Goal: Task Accomplishment & Management: Complete application form

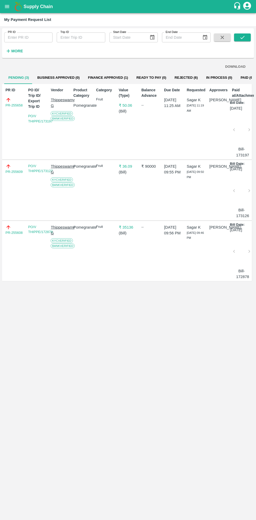
click at [10, 7] on button "open drawer" at bounding box center [7, 7] width 12 height 12
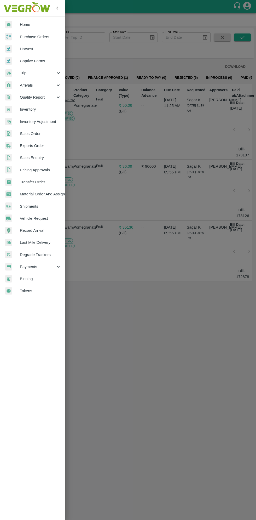
click at [42, 36] on span "Purchase Orders" at bounding box center [40, 37] width 41 height 6
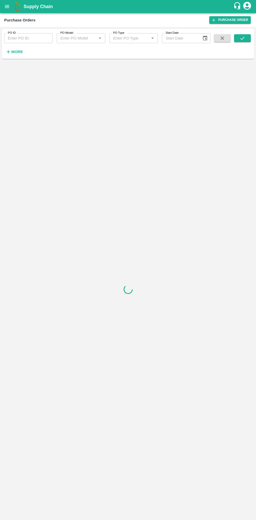
click at [19, 52] on strong "More" at bounding box center [17, 52] width 12 height 4
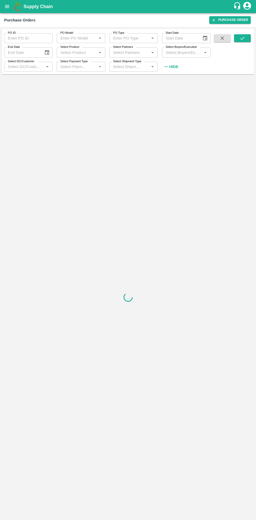
click at [189, 52] on input "Select Buyers/Executive" at bounding box center [182, 52] width 37 height 7
type input "sagar"
click at [175, 80] on input "checkbox" at bounding box center [173, 79] width 10 height 10
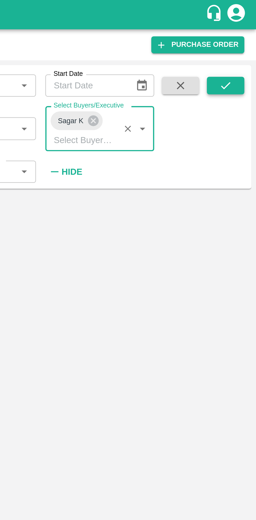
click at [245, 42] on button "submit" at bounding box center [242, 38] width 17 height 8
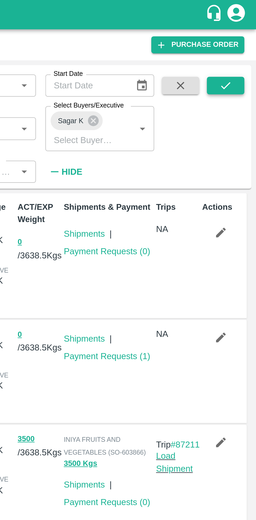
click at [246, 38] on button "submit" at bounding box center [242, 38] width 17 height 8
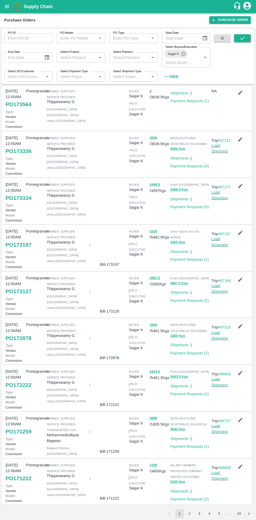
scroll to position [152, 0]
click at [16, 287] on link "PO 173127" at bounding box center [18, 291] width 26 height 9
click at [19, 380] on link "PO 172222" at bounding box center [18, 384] width 26 height 9
click at [23, 427] on link "PO 171259" at bounding box center [18, 431] width 26 height 9
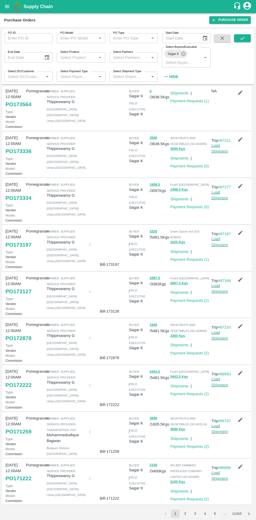
click at [185, 483] on button "2" at bounding box center [185, 513] width 8 height 8
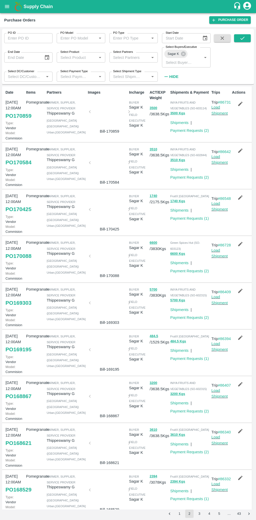
click at [24, 261] on link "PO 170088" at bounding box center [18, 255] width 26 height 9
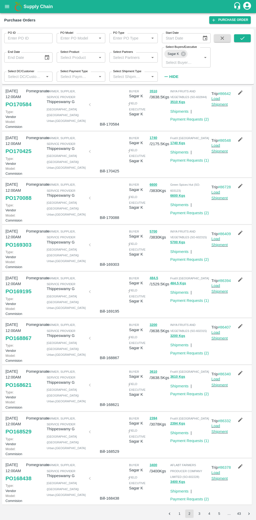
scroll to position [95, 0]
click at [16, 296] on link "PO 169195" at bounding box center [18, 291] width 26 height 9
click at [24, 390] on link "PO 168621" at bounding box center [18, 384] width 26 height 9
click at [19, 427] on link "PO 168529" at bounding box center [18, 431] width 26 height 9
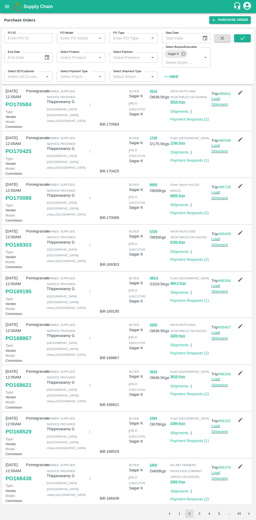
click at [238, 417] on icon "button" at bounding box center [241, 420] width 6 height 6
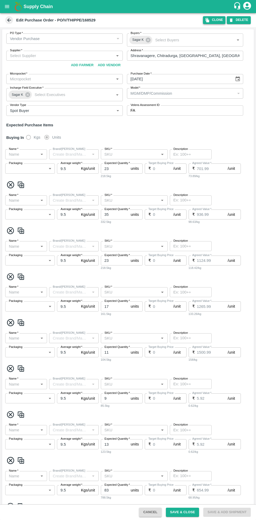
click at [209, 20] on icon "button" at bounding box center [208, 20] width 4 height 4
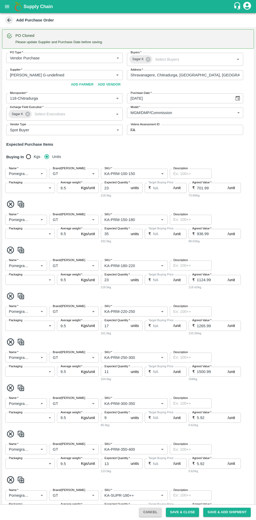
type input "Thippeswamy G-undefined"
type input "118-Chitradurga"
type input "Pomegranate"
type input "GT"
type input "KA-PRM-100-150"
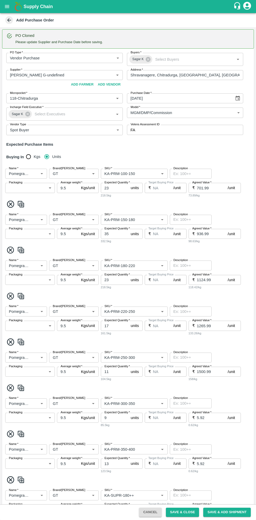
type input "NA"
type input "Pomegranate"
type input "GT"
type input "KA-PRM-150-180"
type input "NA"
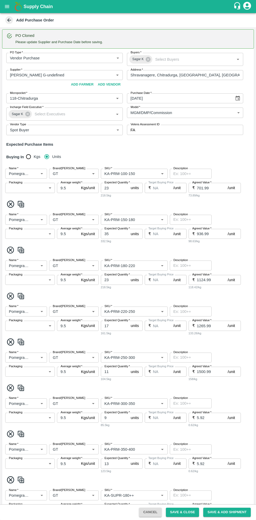
type input "Pomegranate"
type input "GT"
type input "KA-PRM-180-220"
type input "NA"
type input "Pomegranate"
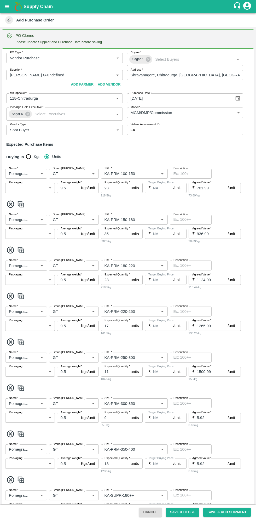
type input "GT"
type input "KA-PRM-220-250"
type input "NA"
type input "Pomegranate"
type input "GT"
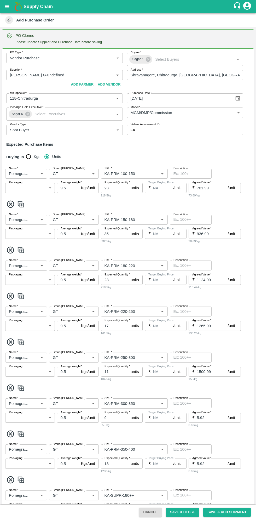
type input "KA-PRM-250-300"
type input "NA"
type input "Pomegranate"
type input "GT"
type input "KA-PRM-300-350"
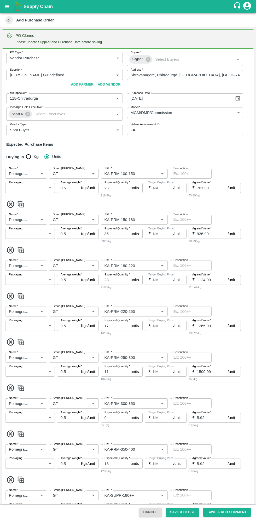
type input "NA"
type input "Pomegranate"
type input "GT"
type input "KA-PRM-350-400"
type input "NA"
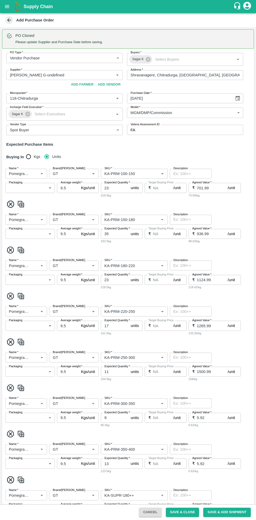
type input "Pomegranate"
type input "GT"
type input "KA-SUPR-180++"
type input "NA"
type input "Pomegranate"
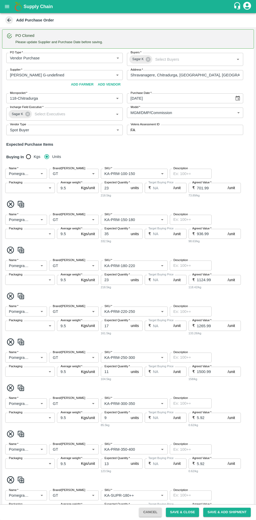
type input "GT"
type input "KA-SUPR-100++"
type input "NA"
type input "Pomegranate"
type input "GT"
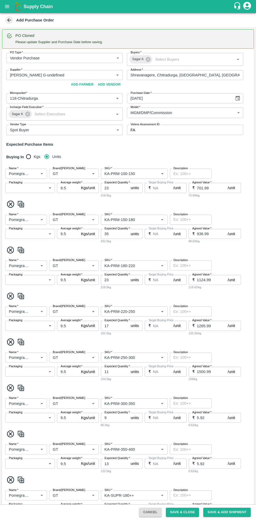
type input "KA-Loose A"
type input "NA"
type input "Pomegranate"
type input "GT"
type input "KA-Green"
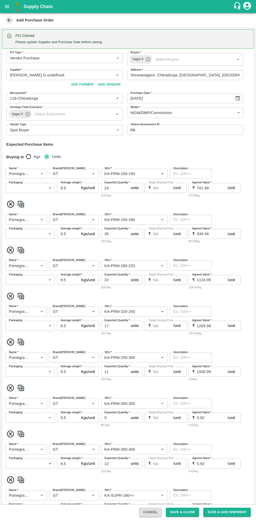
type input "NA"
type input "Pomegranate"
type input "GT"
type input "KA-PRM-180++"
type input "NA"
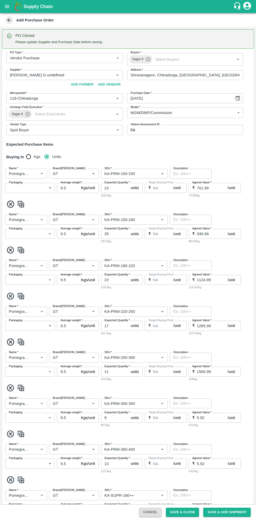
type input "Pomegranate"
type input "GT"
type input "KA-Damage Fruit"
type input "NA"
click at [236, 95] on icon "Choose date" at bounding box center [238, 98] width 6 height 6
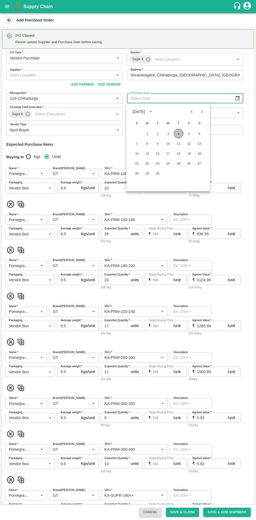
click at [179, 134] on button "4" at bounding box center [178, 133] width 9 height 9
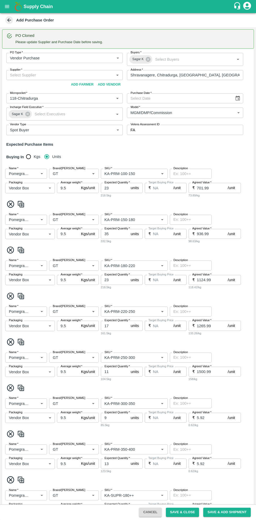
type input "04/09/2025"
click at [77, 74] on input "Supplier   *" at bounding box center [60, 75] width 105 height 7
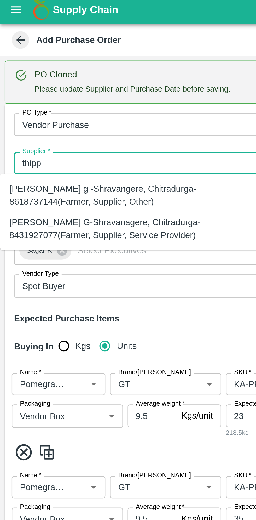
click at [55, 105] on div "Thippeswamy G-Shravanagere, Chitradurga-8431927077(Farmer, Supplier, Service Pr…" at bounding box center [58, 104] width 108 height 12
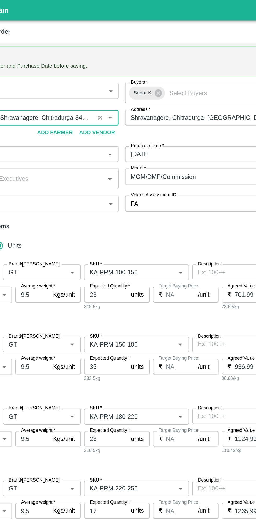
scroll to position [315, 0]
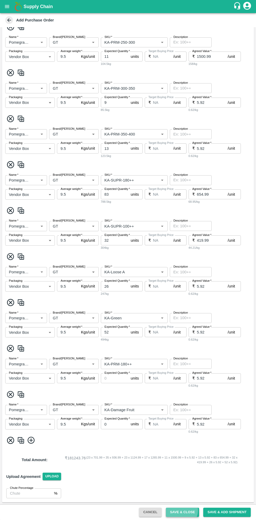
type input "Thippeswamy G-Shravanagere, Chitradurga-8431927077(Farmer, Supplier, Service Pr…"
click at [186, 483] on button "Save & Close" at bounding box center [182, 512] width 33 height 9
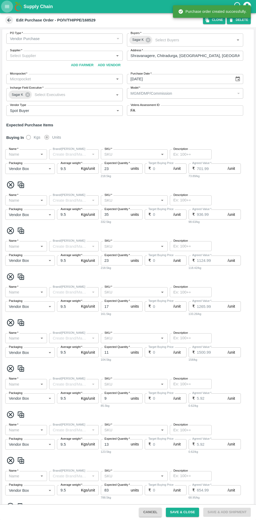
click at [9, 7] on icon "open drawer" at bounding box center [7, 6] width 4 height 3
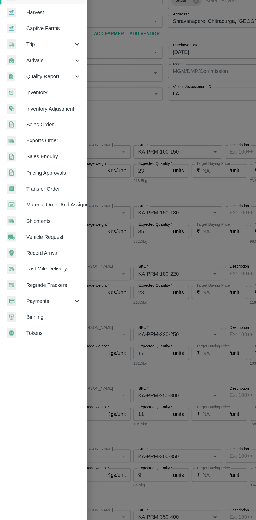
type input "Thippeswamy G-undefined"
type input "118-Chitradurga"
type input "Pomegranate"
type input "GT"
type input "KA-PRM-100-150"
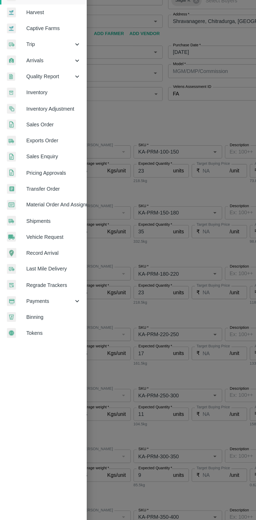
type input "NA"
type input "Pomegranate"
type input "GT"
type input "KA-PRM-150-180"
type input "NA"
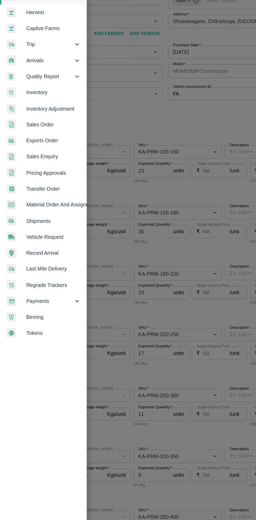
type input "Pomegranate"
type input "GT"
type input "KA-PRM-180-220"
type input "NA"
type input "Pomegranate"
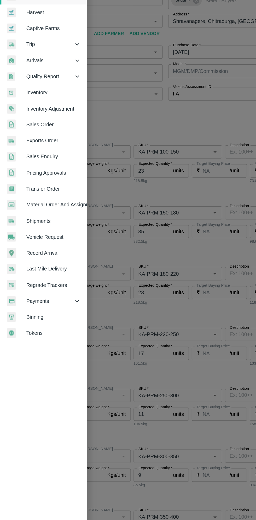
type input "GT"
type input "KA-PRM-220-250"
type input "NA"
type input "Pomegranate"
type input "GT"
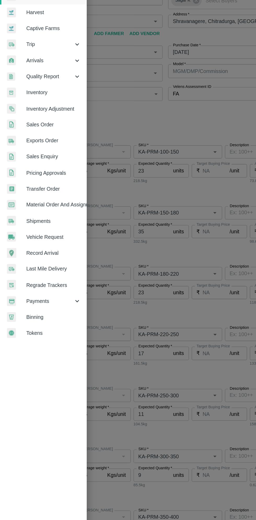
type input "KA-PRM-250-300"
type input "NA"
type input "Pomegranate"
type input "GT"
type input "KA-PRM-300-350"
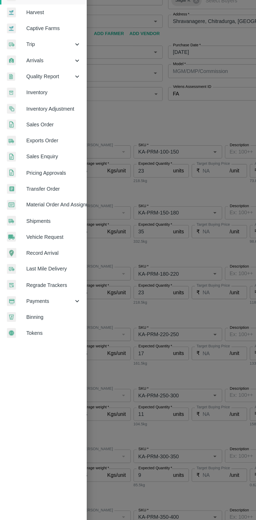
type input "NA"
type input "Pomegranate"
type input "GT"
type input "KA-PRM-350-400"
type input "NA"
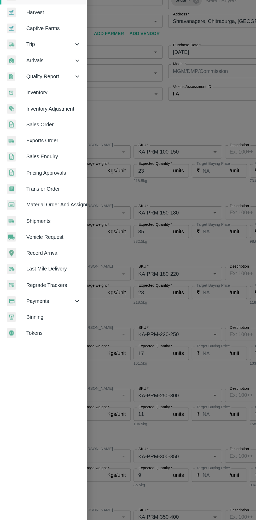
type input "Pomegranate"
type input "GT"
type input "KA-SUPR-180++"
type input "NA"
type input "Pomegranate"
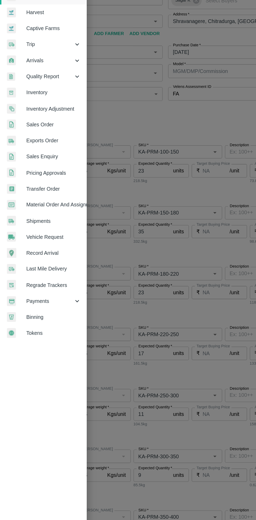
type input "GT"
type input "KA-SUPR-100++"
type input "NA"
type input "Pomegranate"
type input "GT"
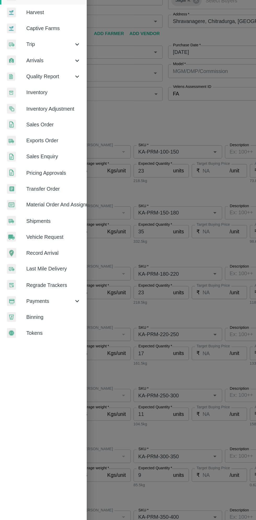
type input "KA-Loose A"
type input "NA"
type input "Pomegranate"
type input "GT"
type input "KA-Green"
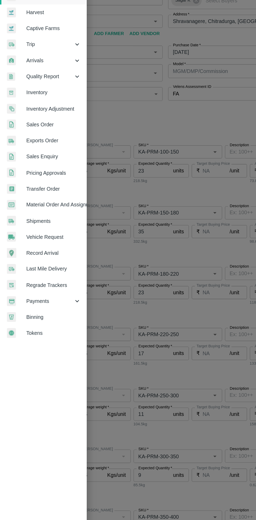
type input "NA"
type input "Pomegranate"
type input "GT"
type input "KA-PRM-180++"
type input "NA"
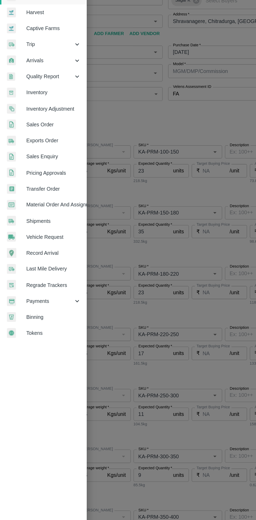
type input "Pomegranate"
type input "GT"
type input "KA-Damage Fruit"
type input "NA"
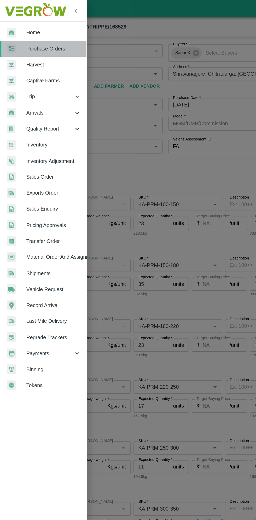
click at [42, 36] on span "Purchase Orders" at bounding box center [40, 37] width 41 height 6
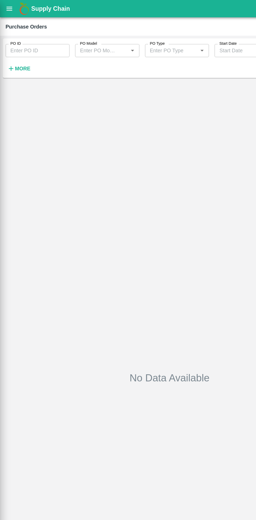
click at [21, 52] on div at bounding box center [128, 260] width 256 height 520
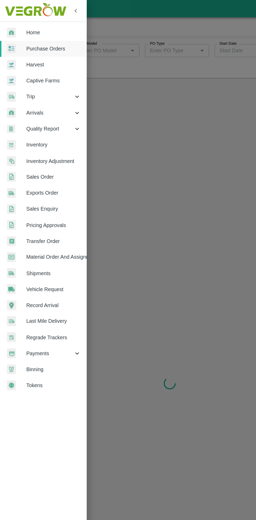
click at [126, 133] on div at bounding box center [128, 260] width 256 height 520
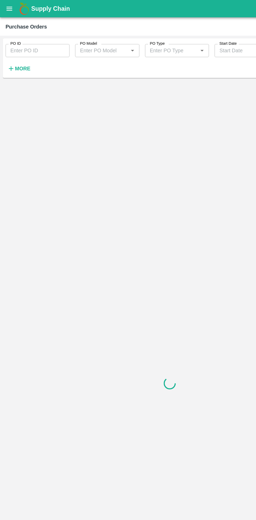
click at [16, 52] on strong "More" at bounding box center [17, 52] width 12 height 4
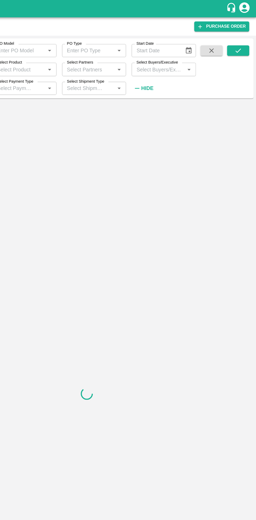
click at [185, 51] on input "Select Buyers/Executive" at bounding box center [182, 52] width 37 height 7
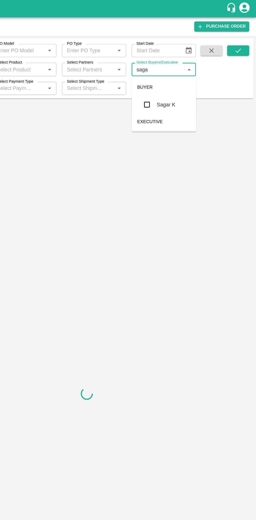
type input "sagar"
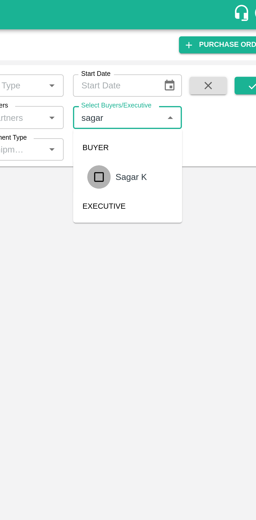
click at [196, 46] on label "Select Buyers/Executive" at bounding box center [181, 47] width 31 height 4
click at [196, 49] on input "Select Buyers/Executive" at bounding box center [182, 52] width 37 height 7
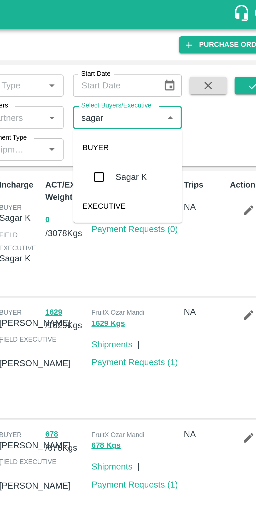
click at [175, 79] on input "checkbox" at bounding box center [173, 79] width 10 height 10
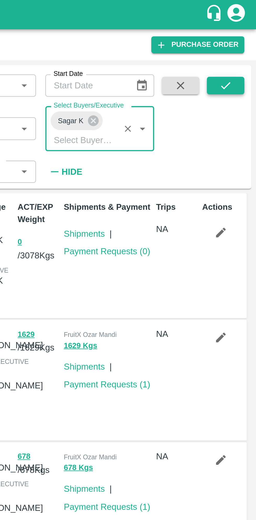
click at [243, 35] on button "submit" at bounding box center [242, 38] width 17 height 8
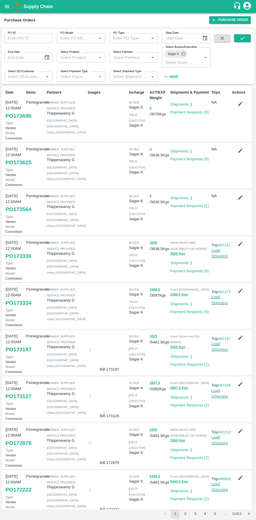
click at [20, 121] on link "PO 173696" at bounding box center [18, 115] width 26 height 9
click at [192, 112] on link "Payment Requests ( 0 )" at bounding box center [189, 112] width 39 height 4
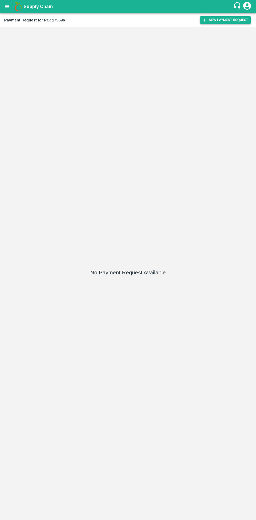
click at [222, 23] on button "New Payment Request" at bounding box center [225, 20] width 51 height 8
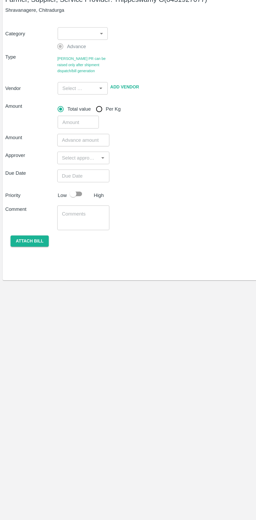
click at [65, 62] on body "Supply Chain Payment Request for PO: 173696 Farmer, Supplier, Service Provider:…" at bounding box center [128, 260] width 256 height 520
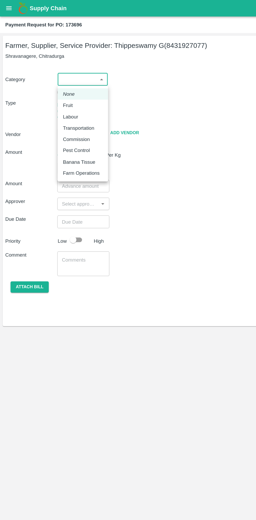
click at [57, 82] on p "Fruit" at bounding box center [54, 84] width 8 height 6
type input "1"
type input "Thippeswamy G - 8431927077(Farmer, Supplier, Service Provider)"
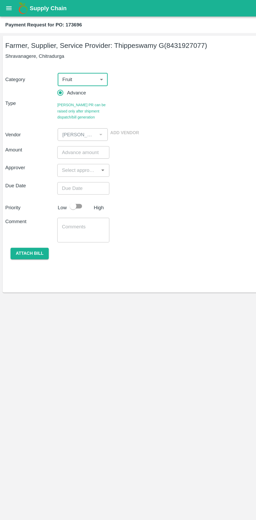
click at [62, 121] on input "number" at bounding box center [65, 121] width 41 height 10
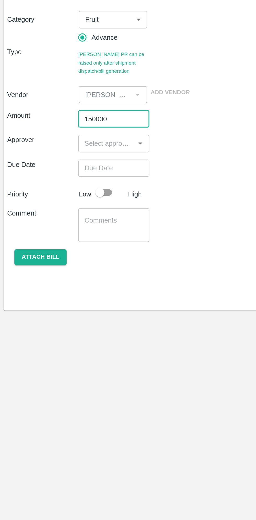
type input "150000"
click at [57, 134] on input "input" at bounding box center [62, 135] width 30 height 7
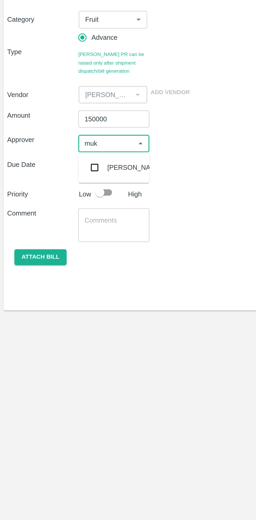
type input "muku"
click at [57, 148] on input "checkbox" at bounding box center [55, 149] width 10 height 10
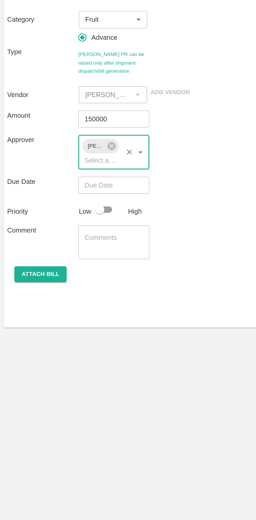
click at [68, 159] on input "Choose date" at bounding box center [64, 159] width 38 height 10
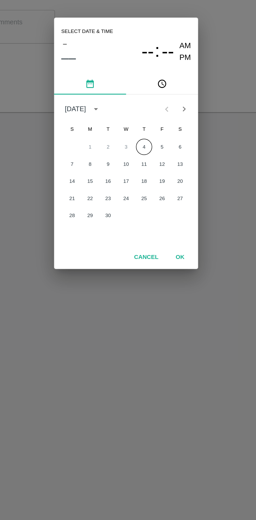
click at [164, 214] on span "PM" at bounding box center [162, 210] width 7 height 7
click at [139, 261] on button "4" at bounding box center [138, 261] width 9 height 9
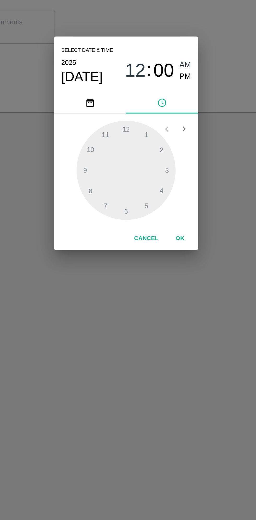
click at [162, 220] on span "PM" at bounding box center [162, 221] width 7 height 7
click at [139, 256] on div at bounding box center [128, 276] width 58 height 58
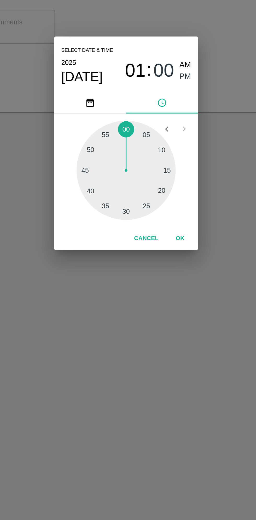
click at [153, 276] on div at bounding box center [128, 276] width 58 height 58
type input "04/09/2025 01:15 PM"
click at [159, 315] on button "OK" at bounding box center [159, 315] width 17 height 9
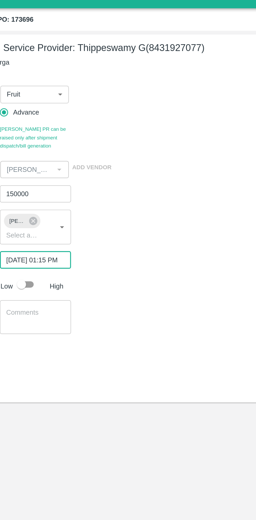
scroll to position [0, 4]
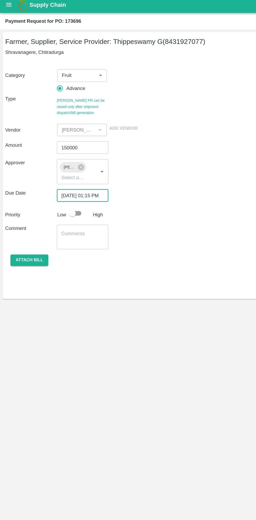
click at [59, 169] on input "checkbox" at bounding box center [58, 173] width 30 height 10
checkbox input "true"
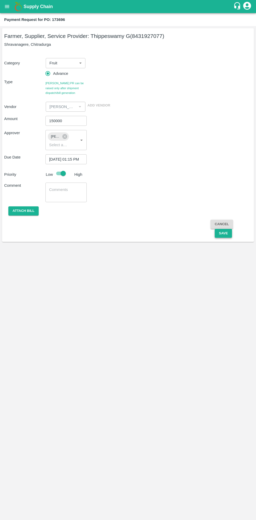
click at [224, 233] on button "Save" at bounding box center [223, 233] width 17 height 9
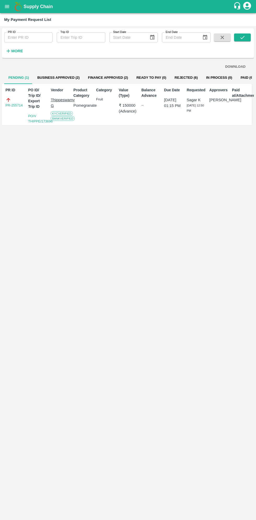
click at [59, 77] on button "Business Approved (2)" at bounding box center [58, 77] width 51 height 13
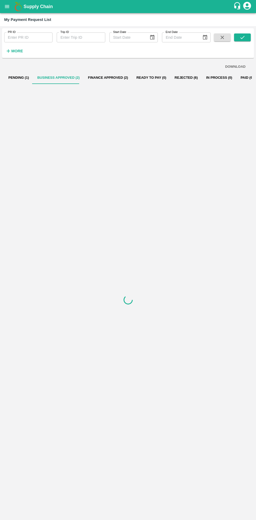
click at [15, 77] on button "Pending (1)" at bounding box center [18, 77] width 29 height 13
click at [102, 74] on button "Finance Approved (2)" at bounding box center [108, 77] width 48 height 13
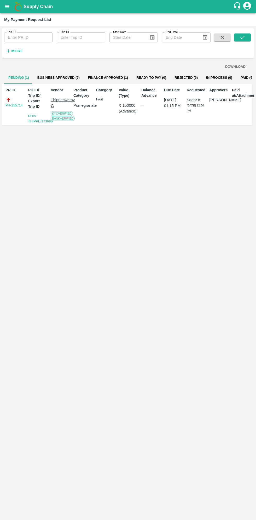
click at [54, 77] on button "Business Approved (2)" at bounding box center [58, 77] width 51 height 13
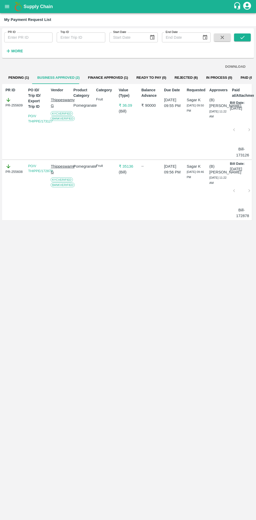
click at [112, 77] on button "Finance Approved (1)" at bounding box center [108, 77] width 48 height 13
